Goal: Navigation & Orientation: Find specific page/section

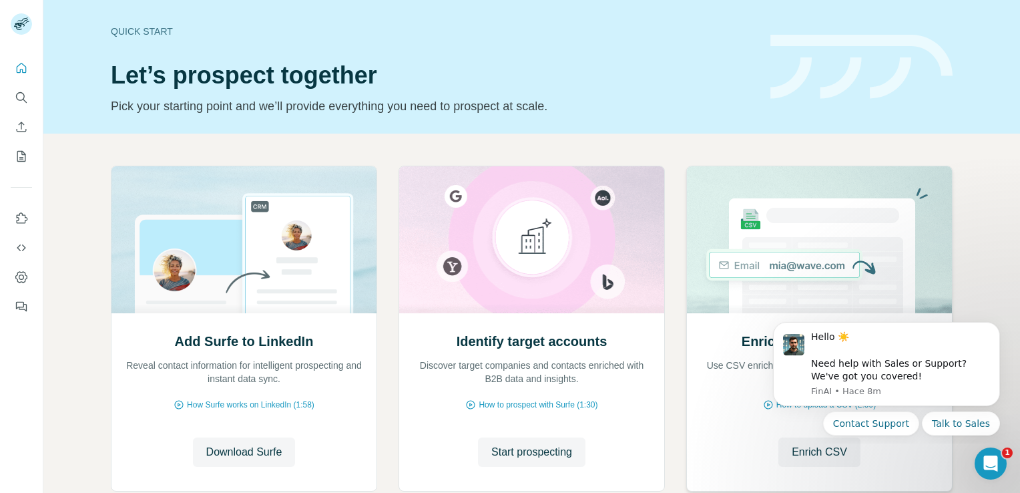
click at [713, 192] on img at bounding box center [819, 239] width 266 height 147
click at [16, 101] on icon "Search" at bounding box center [21, 97] width 13 height 13
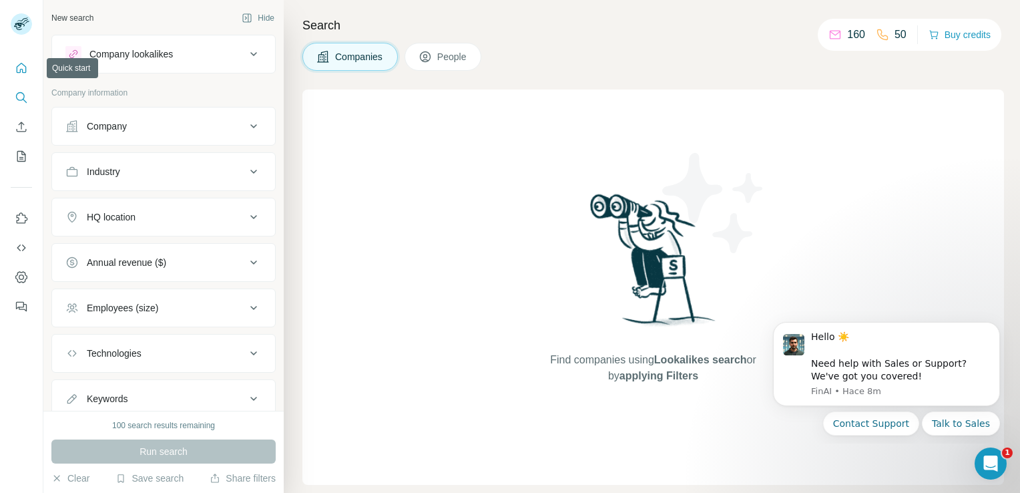
click at [26, 68] on icon "Quick start" at bounding box center [22, 68] width 10 height 10
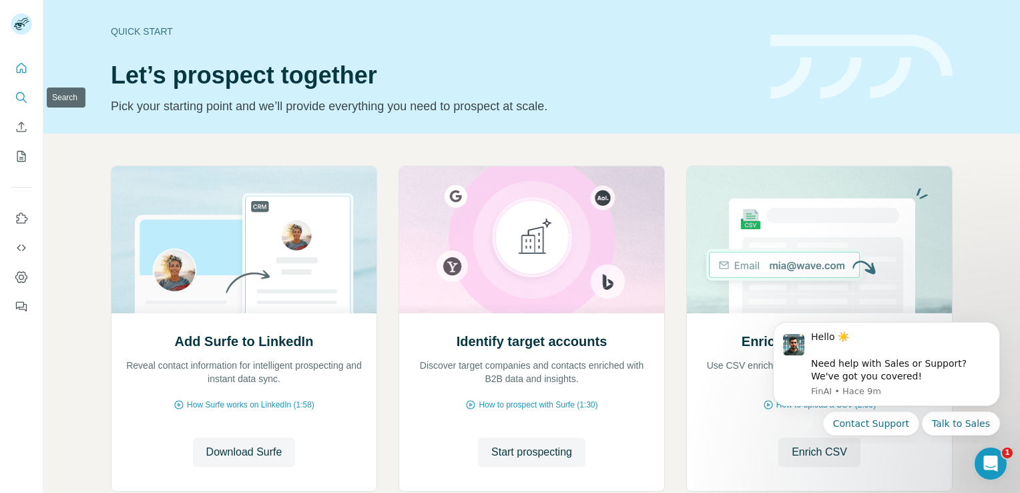
click at [16, 93] on icon "Search" at bounding box center [21, 97] width 13 height 13
